Goal: Information Seeking & Learning: Learn about a topic

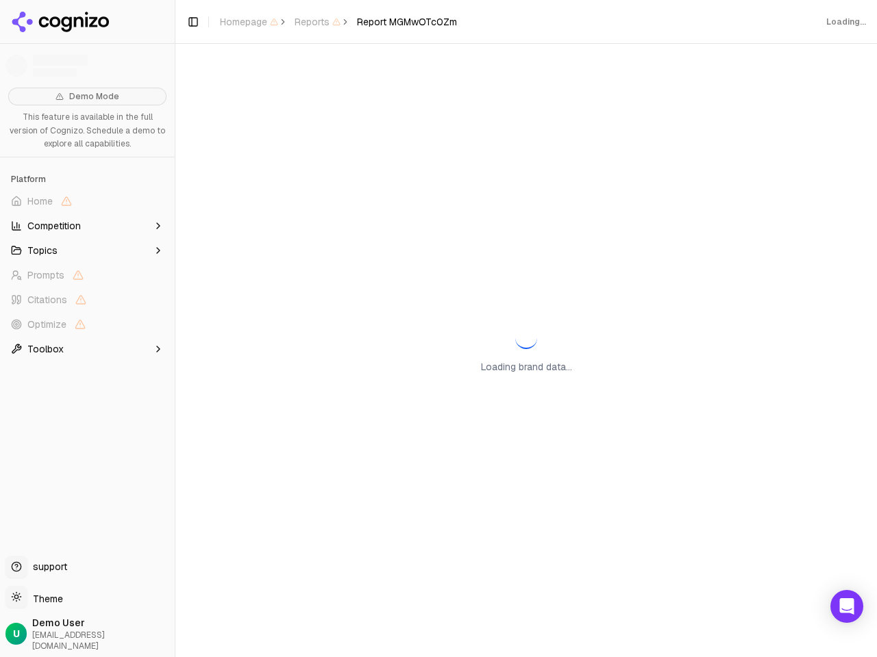
click at [87, 201] on span "Home" at bounding box center [87, 201] width 164 height 22
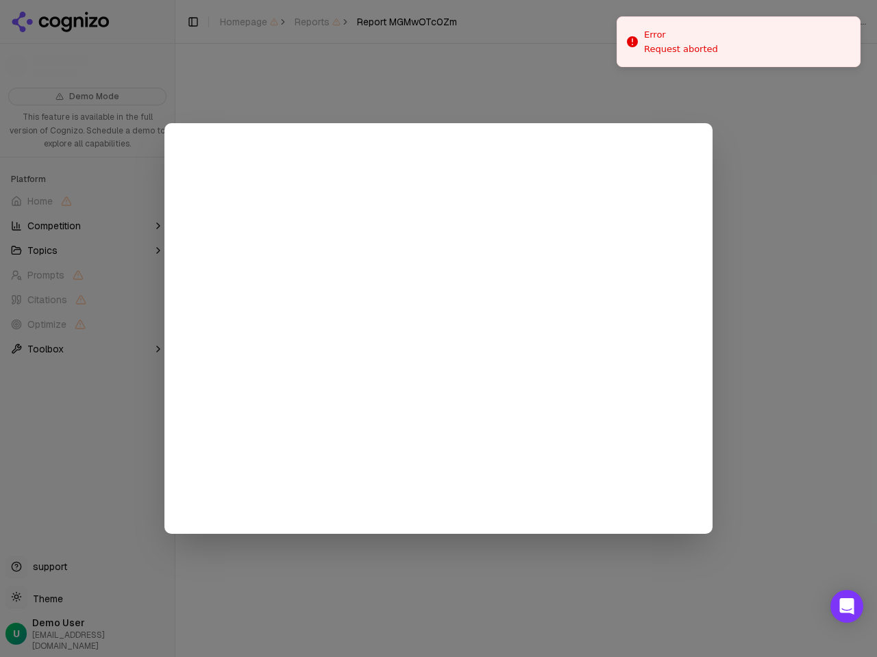
click at [87, 226] on div at bounding box center [438, 328] width 877 height 657
click at [87, 251] on button "Topics" at bounding box center [87, 251] width 164 height 22
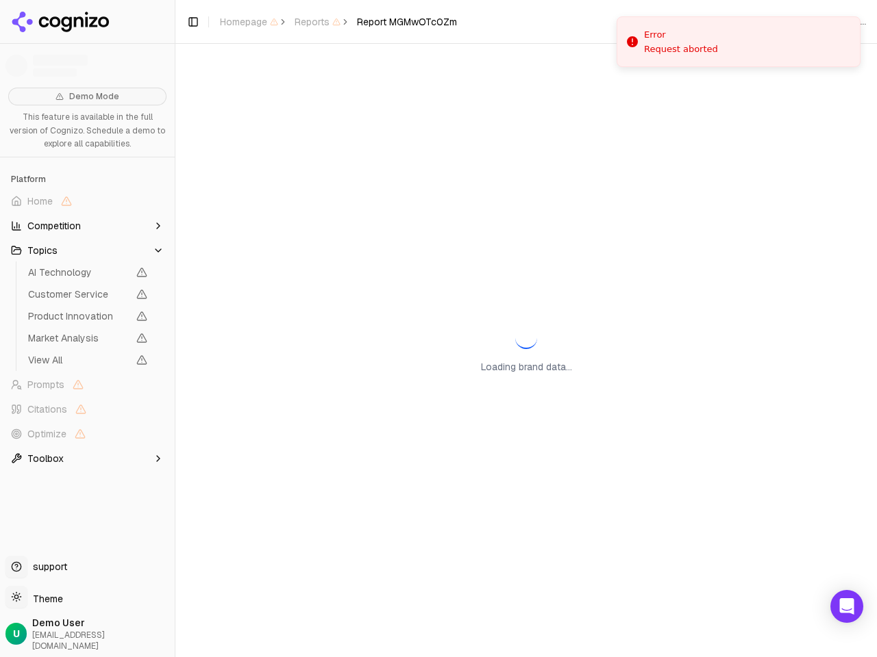
click at [87, 275] on span "AI Technology" at bounding box center [78, 273] width 100 height 14
click at [87, 325] on span "Product Innovation" at bounding box center [88, 316] width 130 height 19
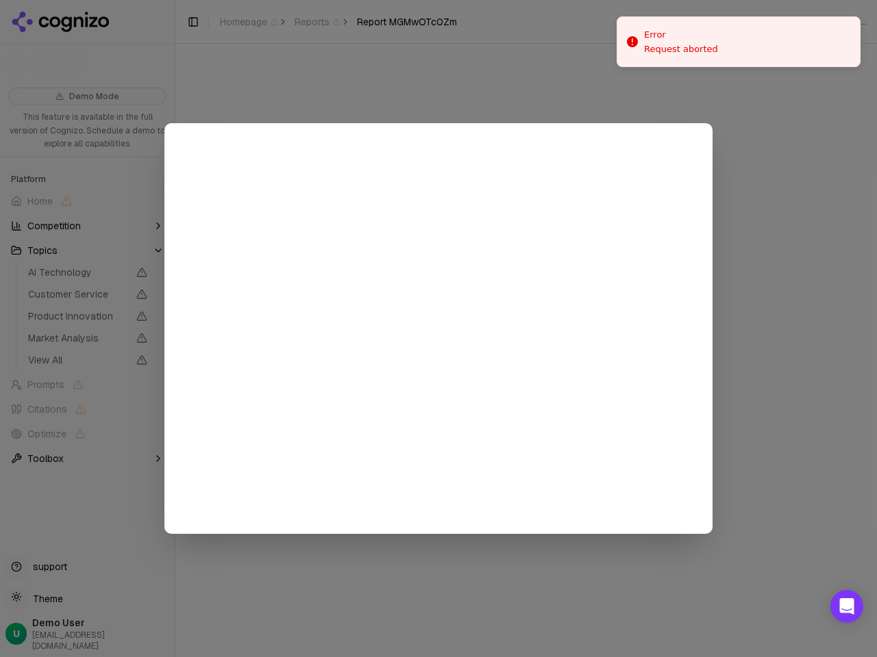
click at [87, 349] on div at bounding box center [438, 328] width 877 height 657
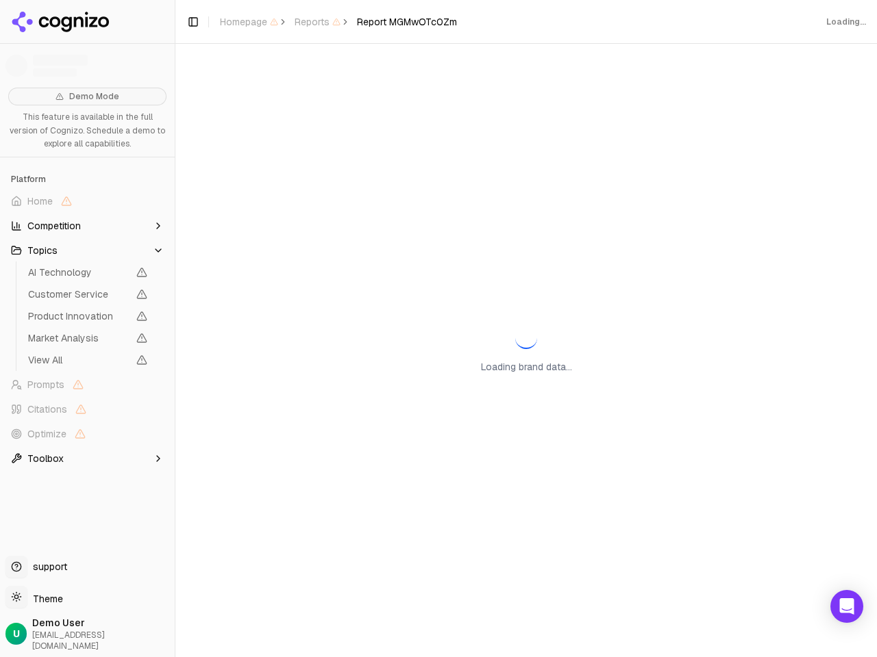
click at [175, 329] on button "Toggle Sidebar" at bounding box center [174, 328] width 11 height 657
click at [193, 22] on button "Toggle Sidebar" at bounding box center [193, 21] width 19 height 19
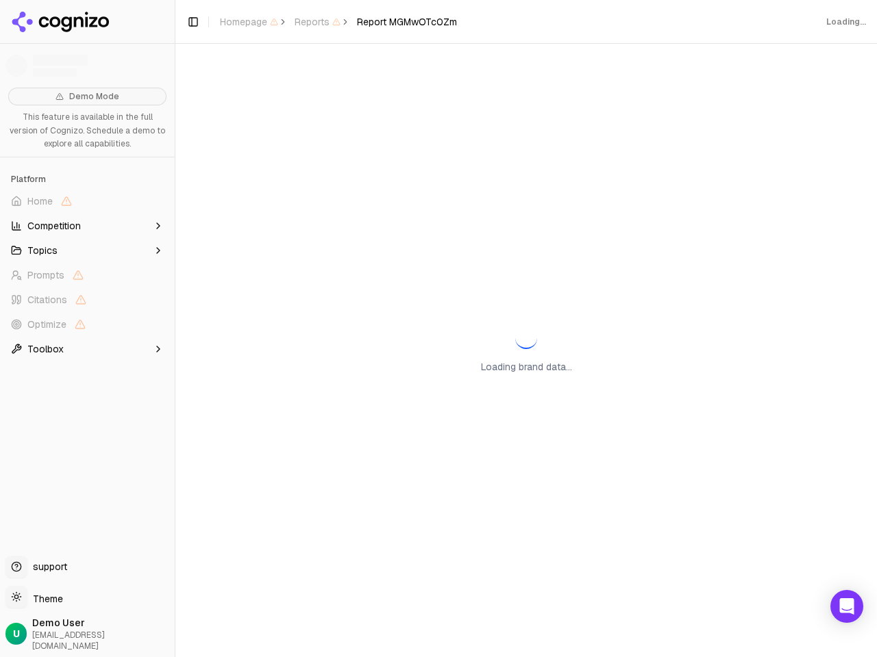
click at [249, 22] on span "Homepage" at bounding box center [249, 22] width 58 height 14
